Goal: Communication & Community: Ask a question

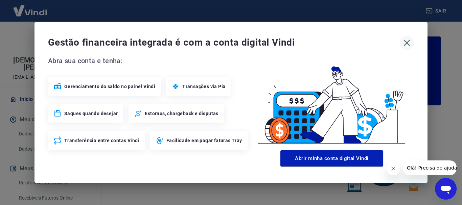
click at [406, 44] on icon "button" at bounding box center [406, 43] width 6 height 6
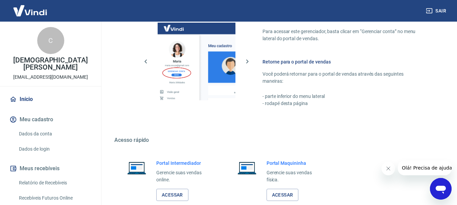
scroll to position [419, 0]
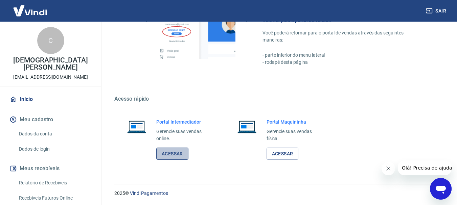
click at [171, 158] on link "Acessar" at bounding box center [172, 154] width 32 height 13
click at [427, 169] on span "Olá! Precisa de ajuda?" at bounding box center [427, 167] width 53 height 5
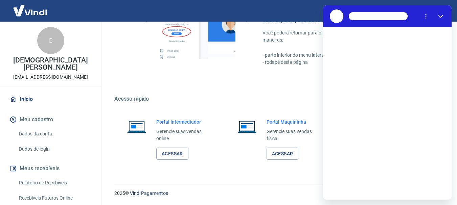
scroll to position [0, 0]
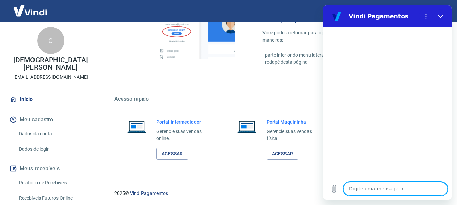
type textarea "B"
type textarea "x"
type textarea "BO"
type textarea "x"
type textarea "BOA"
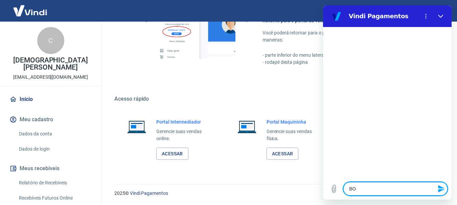
type textarea "x"
type textarea "BOA"
type textarea "x"
type textarea "BOA T"
type textarea "x"
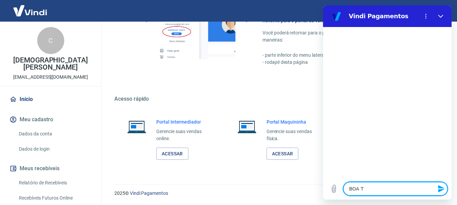
type textarea "BOA TA"
type textarea "x"
type textarea "BOA TAR"
type textarea "x"
type textarea "BOA TARD"
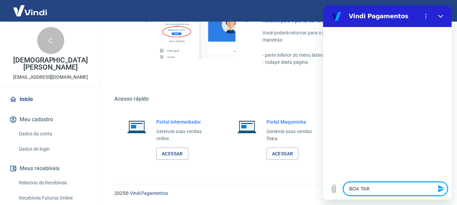
type textarea "x"
type textarea "BOA TARDE"
type textarea "x"
type textarea "BOA TARD"
type textarea "x"
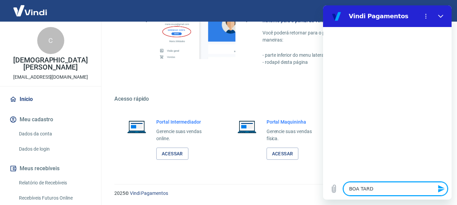
type textarea "BOA TAR"
type textarea "x"
type textarea "BOA TA"
type textarea "x"
type textarea "BOA T"
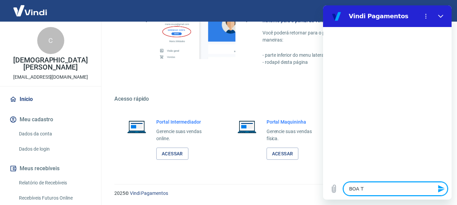
type textarea "x"
type textarea "BOA"
type textarea "x"
type textarea "BOA"
type textarea "x"
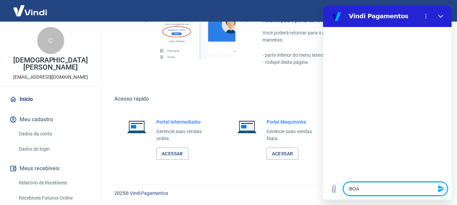
type textarea "BO"
type textarea "x"
type textarea "B"
type textarea "x"
type textarea "Bo"
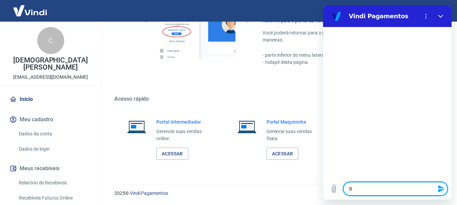
type textarea "x"
type textarea "Boa"
type textarea "x"
type textarea "Boa"
type textarea "x"
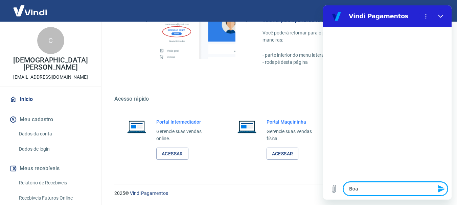
type textarea "Boa t"
type textarea "x"
type textarea "Boa ta"
type textarea "x"
type textarea "Boa tar"
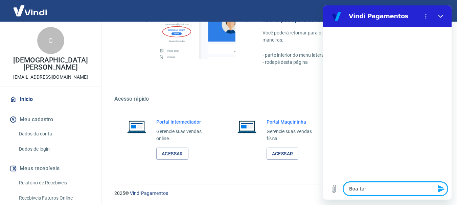
type textarea "x"
type textarea "Boa tard"
type textarea "x"
type textarea "Boa tarde"
type textarea "x"
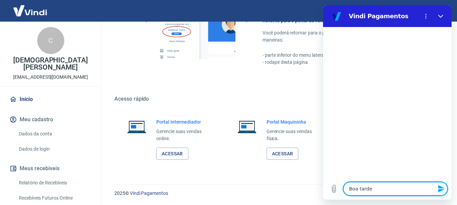
type textarea "Boa tarde!"
type textarea "x"
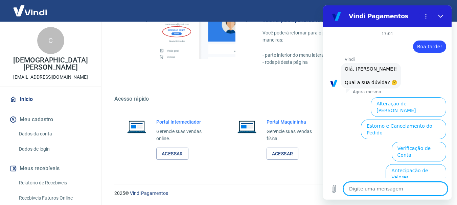
scroll to position [58, 0]
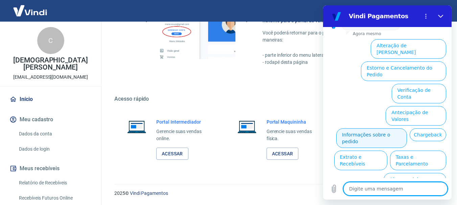
click at [407, 128] on button "Informações sobre o pedido" at bounding box center [371, 138] width 71 height 20
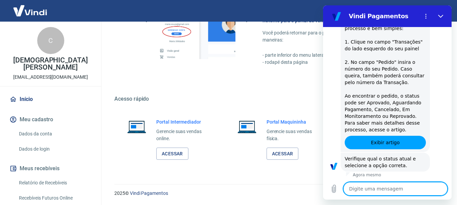
scroll to position [174, 0]
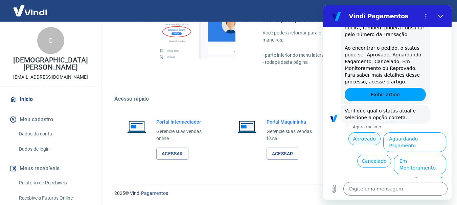
click at [360, 136] on button "Aprovado" at bounding box center [364, 138] width 32 height 13
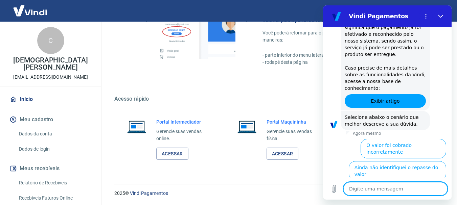
scroll to position [379, 0]
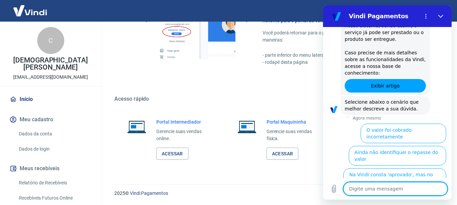
click at [388, 192] on textarea at bounding box center [395, 189] width 104 height 14
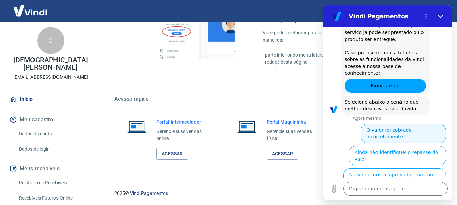
click at [397, 124] on button "O valor foi cobrado incorretamente" at bounding box center [402, 134] width 85 height 20
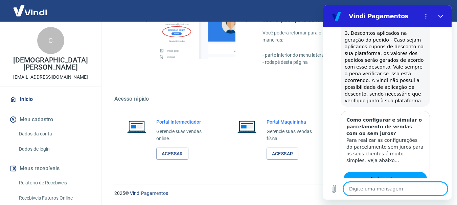
scroll to position [733, 0]
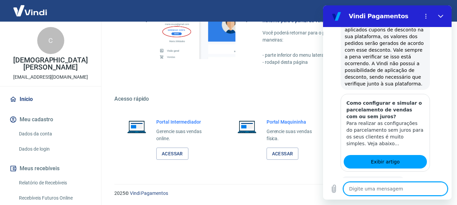
click at [410, 197] on button "Sim" at bounding box center [413, 203] width 20 height 13
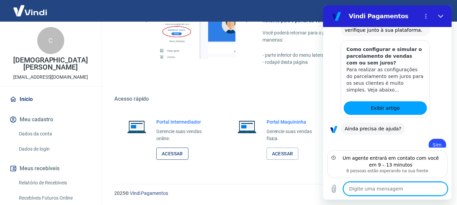
scroll to position [788, 0]
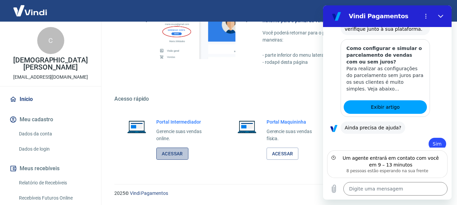
click at [172, 155] on link "Acessar" at bounding box center [172, 154] width 32 height 13
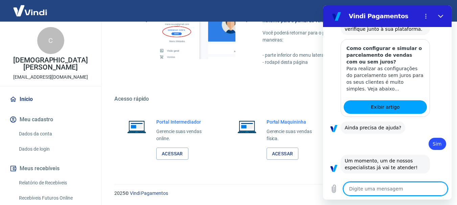
scroll to position [814, 0]
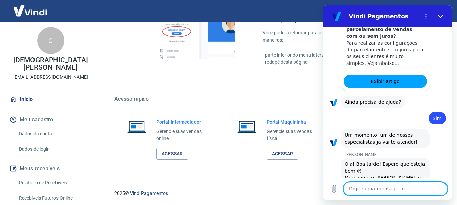
type textarea "x"
click at [405, 198] on div "Digite uma mensagem x" at bounding box center [387, 189] width 128 height 22
click at [402, 188] on textarea at bounding box center [395, 189] width 104 height 14
type textarea "B"
type textarea "x"
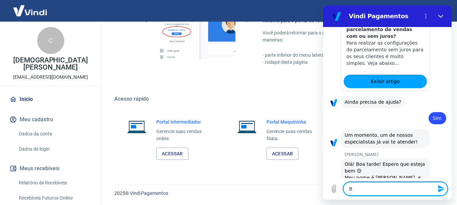
type textarea "Bo"
type textarea "x"
type textarea "Boa"
type textarea "x"
type textarea "Boa t"
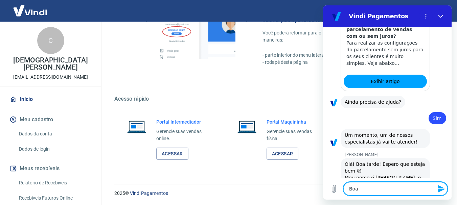
type textarea "x"
type textarea "Boa ta"
type textarea "x"
type textarea "Boa tar"
type textarea "x"
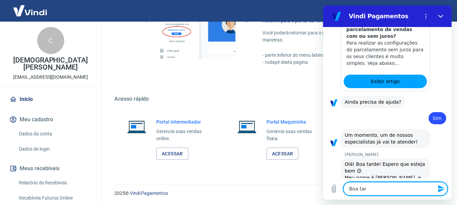
type textarea "Boa tard"
type textarea "x"
type textarea "Boa tarde"
type textarea "x"
type textarea "Boa tarde!"
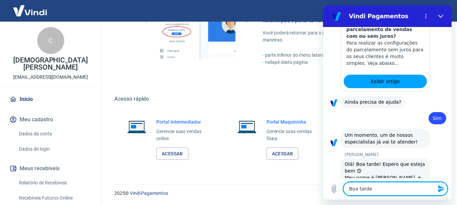
type textarea "x"
type textarea "Boa tarde!"
type textarea "x"
type textarea "Boa tarde! M"
type textarea "x"
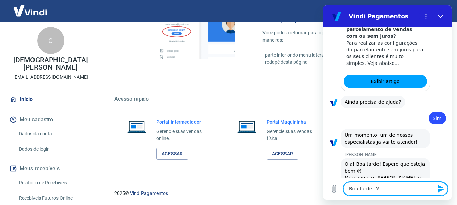
type textarea "Boa tarde! Me"
type textarea "x"
type textarea "Boa tarde! Me"
type textarea "x"
type textarea "Boa tarde! Me c"
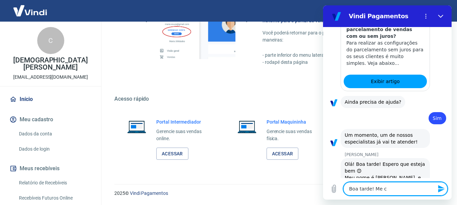
type textarea "x"
type textarea "Boa tarde! Me ch"
type textarea "x"
type textarea "Boa tarde! Me cha"
type textarea "x"
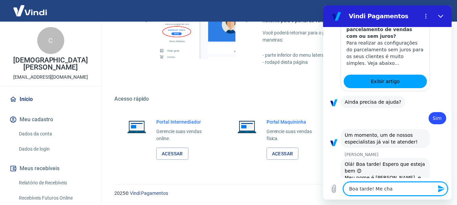
type textarea "Boa tarde! Me cham"
type textarea "x"
type textarea "Boa tarde! Me chamo"
type textarea "x"
type textarea "Boa tarde! Me chamo"
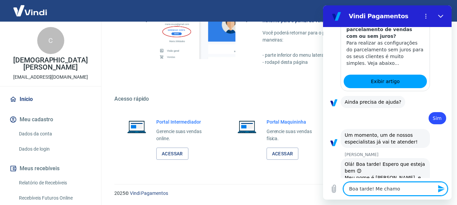
type textarea "x"
type textarea "Boa tarde! Me chamo R"
type textarea "x"
type textarea "Boa tarde! Me chamo Re"
type textarea "x"
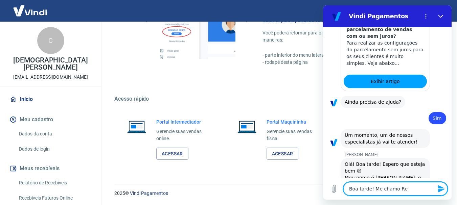
type textarea "Boa tarde! Me chamo Ren"
type textarea "x"
type textarea "Boa tarde! Me chamo Rena"
type textarea "x"
type textarea "Boa tarde! Me chamo Renat"
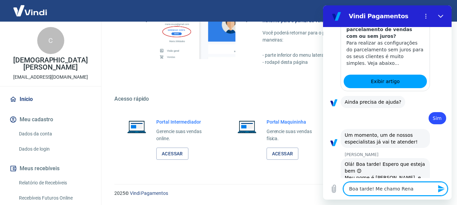
type textarea "x"
type textarea "Boa tarde! Me [PERSON_NAME]"
type textarea "x"
type textarea "Boa tarde! Me [PERSON_NAME]"
type textarea "x"
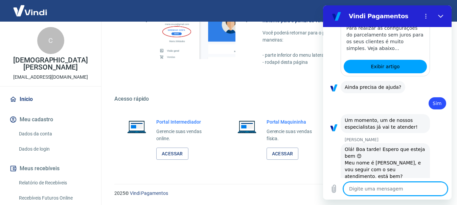
scroll to position [830, 0]
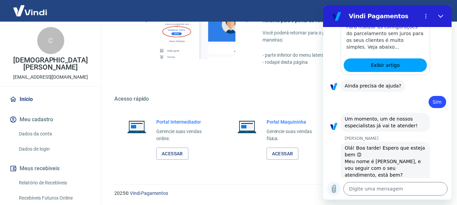
click at [335, 190] on icon "Carregar arquivo" at bounding box center [334, 189] width 4 height 8
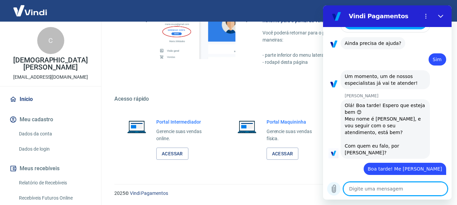
scroll to position [872, 0]
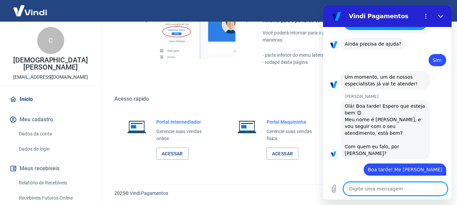
type textarea "x"
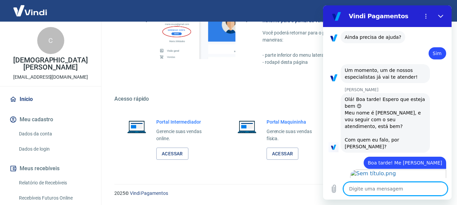
scroll to position [880, 0]
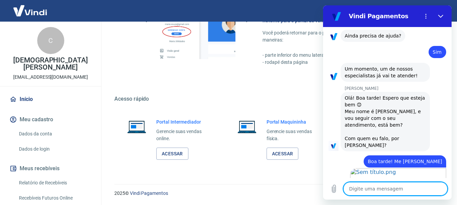
type textarea "e"
type textarea "x"
type textarea "es"
type textarea "x"
type textarea "ess"
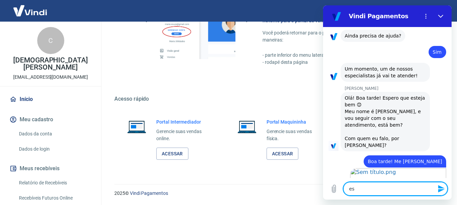
type textarea "x"
type textarea "esse"
type textarea "x"
type textarea "esse"
type textarea "x"
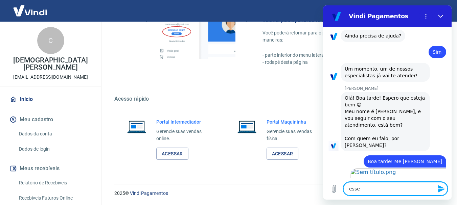
type textarea "esse c"
type textarea "x"
type textarea "esse cl"
type textarea "x"
type textarea "esse cli"
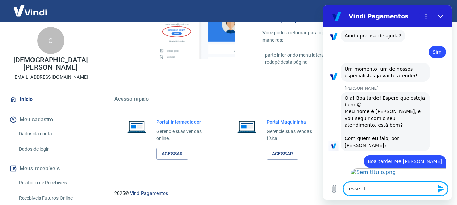
type textarea "x"
type textarea "esse clie"
type textarea "x"
type textarea "esse clien"
type textarea "x"
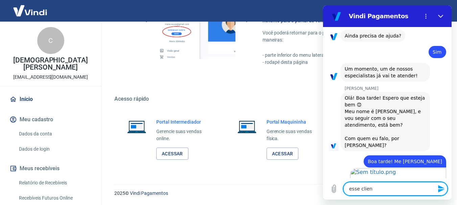
type textarea "esse client"
type textarea "x"
type textarea "esse cliente"
type textarea "x"
type textarea "esse cliente"
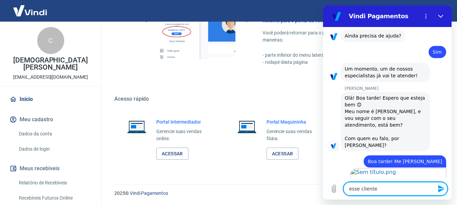
type textarea "x"
type textarea "esse cliente r"
type textarea "x"
type textarea "esse cliente re"
type textarea "x"
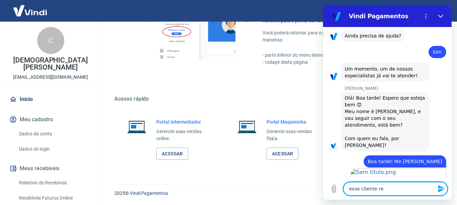
type textarea "esse cliente rea"
type textarea "x"
type textarea "esse cliente real"
type textarea "x"
type textarea "esse cliente reali"
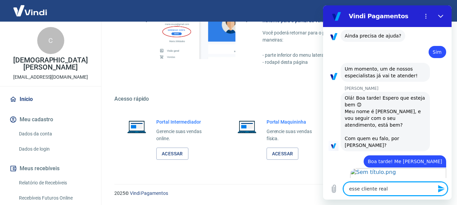
type textarea "x"
type textarea "esse cliente realiz"
type textarea "x"
type textarea "esse cliente realizo"
type textarea "x"
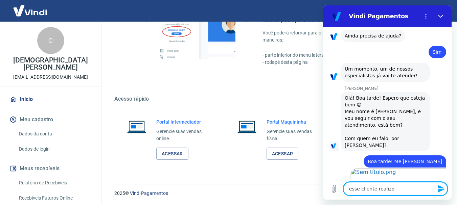
type textarea "esse cliente realizou"
type textarea "x"
type textarea "esse cliente realizou"
type textarea "x"
type textarea "esse cliente realizou e"
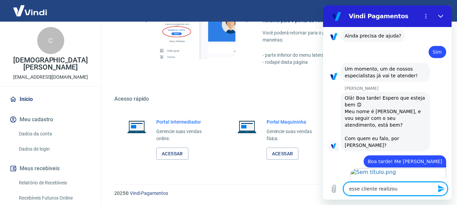
type textarea "x"
type textarea "esse cliente realizou es"
type textarea "x"
type textarea "esse cliente realizou ess"
type textarea "x"
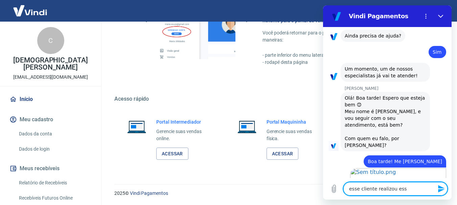
type textarea "esse cliente realizou essa"
type textarea "x"
type textarea "esse cliente realizou essas"
type textarea "x"
type textarea "esse cliente realizou essas"
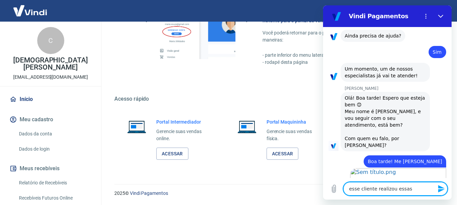
type textarea "x"
type textarea "esse cliente realizou essas v"
type textarea "x"
type textarea "esse cliente realizou essas ve"
type textarea "x"
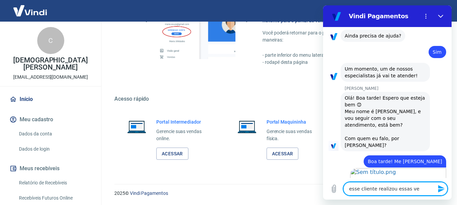
type textarea "esse cliente realizou essas ven"
type textarea "x"
type textarea "esse cliente realizou essas vend"
type textarea "x"
type textarea "esse cliente realizou essas venda"
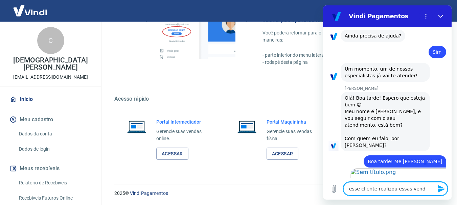
type textarea "x"
type textarea "esse cliente realizou essas vendas"
type textarea "x"
type textarea "esse cliente realizou essas vendas"
type textarea "x"
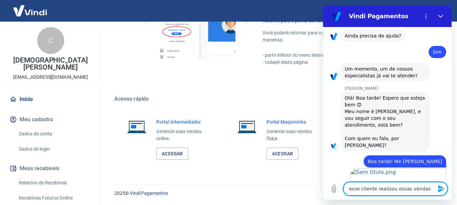
type textarea "esse cliente realizou essas vendas e"
type textarea "x"
type textarea "esse cliente realizou essas vendas em"
type textarea "x"
type textarea "esse cliente realizou essas vendas em"
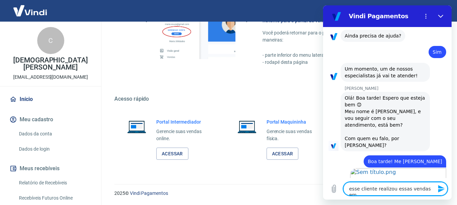
type textarea "x"
type textarea "esse cliente realizou essas vendas em c"
type textarea "x"
type textarea "esse cliente realizou essas vendas em cu"
type textarea "x"
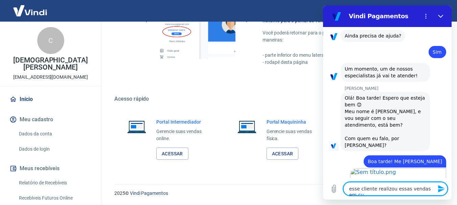
type textarea "esse cliente realizou essas vendas em cur"
type textarea "x"
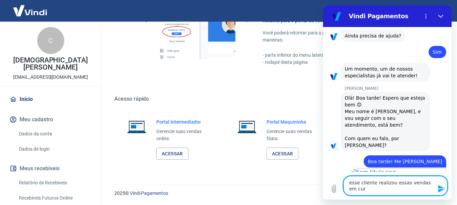
type textarea "esse cliente realizou essas vendas em curt"
type textarea "x"
type textarea "esse cliente realizou essas vendas em curto"
type textarea "x"
type textarea "esse cliente realizou essas vendas em curto"
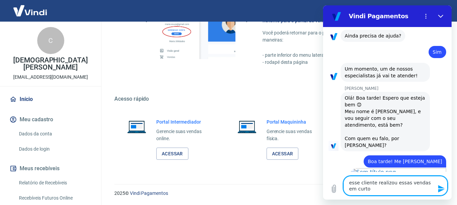
type textarea "x"
type textarea "esse cliente realizou essas vendas em curto p"
type textarea "x"
type textarea "esse cliente realizou essas vendas em curto pe"
type textarea "x"
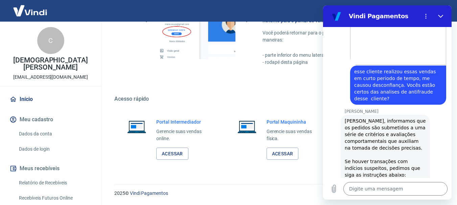
scroll to position [1019, 0]
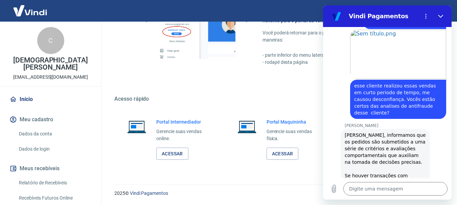
drag, startPoint x: 418, startPoint y: 136, endPoint x: 343, endPoint y: 80, distance: 93.9
copy div "[PERSON_NAME], informamos que os pedidos são submetidos a uma série de critério…"
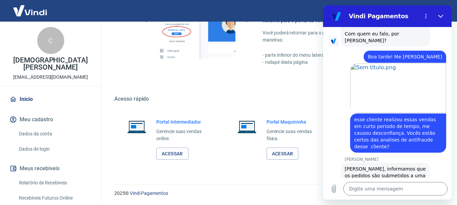
drag, startPoint x: 354, startPoint y: 73, endPoint x: 434, endPoint y: 95, distance: 83.0
click at [434, 114] on div "diz: esse cliente realizou essas vendas em curto periodo de tempo, me causou de…" at bounding box center [398, 133] width 96 height 39
copy span "esse cliente realizou essas vendas em curto periodo de tempo, me causou desconf…"
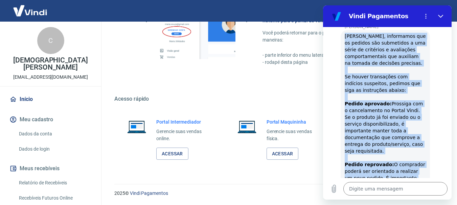
scroll to position [1120, 0]
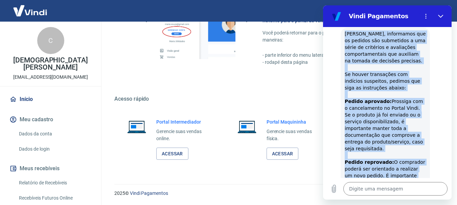
drag, startPoint x: 345, startPoint y: 115, endPoint x: 419, endPoint y: 134, distance: 76.1
click at [419, 134] on div "[PERSON_NAME], informamos que os pedidos são submetidos a uma série de critério…" at bounding box center [384, 114] width 81 height 169
copy div "[PERSON_NAME], informamos que os pedidos são submetidos a uma série de critério…"
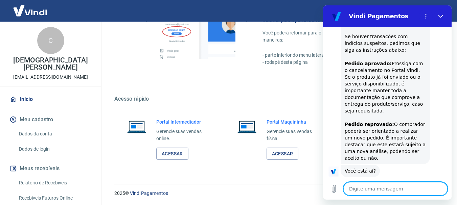
scroll to position [1157, 0]
paste textarea "Como minha conta possui cobertura de chargeback, gostaria de confirmar que esse…"
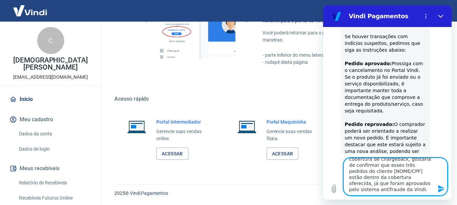
scroll to position [0, 0]
drag, startPoint x: 375, startPoint y: 184, endPoint x: 349, endPoint y: 184, distance: 25.7
click at [349, 184] on textarea "Como minha conta possui cobertura de chargeback, gostaria de confirmar que esse…" at bounding box center [395, 177] width 104 height 38
paste textarea "[PERSON_NAME] Ver cliente CPF: 387.561.648-07"
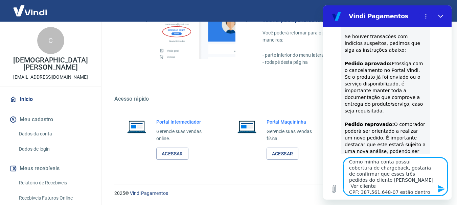
drag, startPoint x: 375, startPoint y: 186, endPoint x: 346, endPoint y: 186, distance: 29.4
click at [346, 186] on textarea "Como minha conta possui cobertura de chargeback, gostaria de confirmar que esse…" at bounding box center [395, 177] width 104 height 38
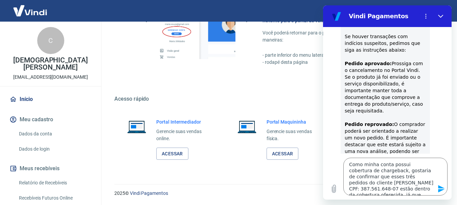
click at [441, 190] on icon "Enviar mensagem" at bounding box center [441, 188] width 6 height 7
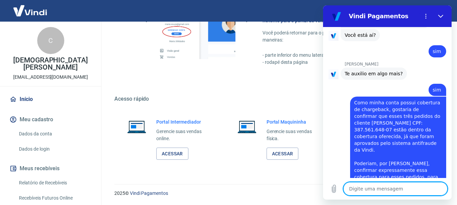
scroll to position [1295, 0]
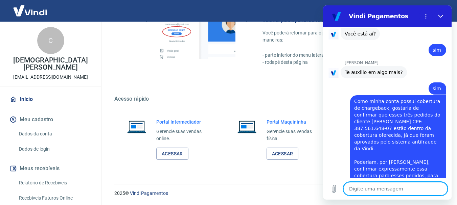
click at [383, 188] on textarea at bounding box center [395, 189] width 104 height 14
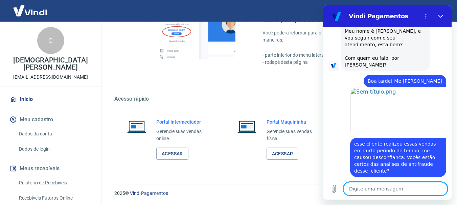
scroll to position [964, 0]
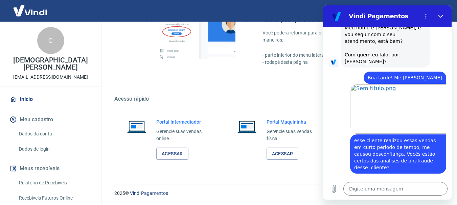
drag, startPoint x: 354, startPoint y: 94, endPoint x: 432, endPoint y: 116, distance: 81.4
click at [432, 134] on div "diz: esse cliente realizou essas vendas em curto periodo de tempo, me causou de…" at bounding box center [398, 153] width 96 height 39
copy span "esse cliente realizou essas vendas em curto periodo de tempo, me causou desconf…"
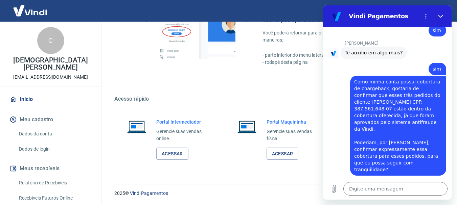
scroll to position [1268, 0]
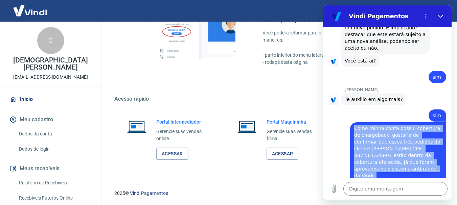
drag, startPoint x: 355, startPoint y: 67, endPoint x: 414, endPoint y: 143, distance: 96.8
click at [414, 143] on div "diz: Como minha conta possui cobertura de chargeback, gostaria de confirmar que…" at bounding box center [398, 172] width 96 height 100
copy span "Como minha conta possui cobertura de chargeback, gostaria de confirmar que esse…"
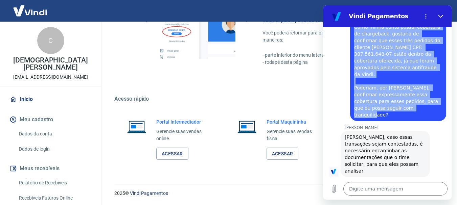
scroll to position [1336, 0]
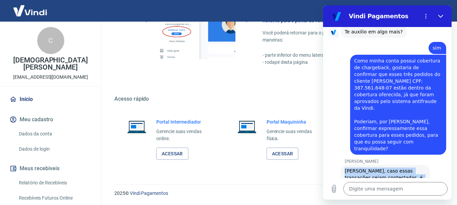
drag, startPoint x: 381, startPoint y: 121, endPoint x: 334, endPoint y: 99, distance: 51.1
click at [334, 164] on div "[PERSON_NAME] diz: [PERSON_NAME], caso essas transações sejam contestadas, é ne…" at bounding box center [389, 187] width 123 height 47
copy span "[PERSON_NAME], caso essas transações sejam contestadas, é necessário encaminhar…"
